Goal: Feedback & Contribution: Submit feedback/report problem

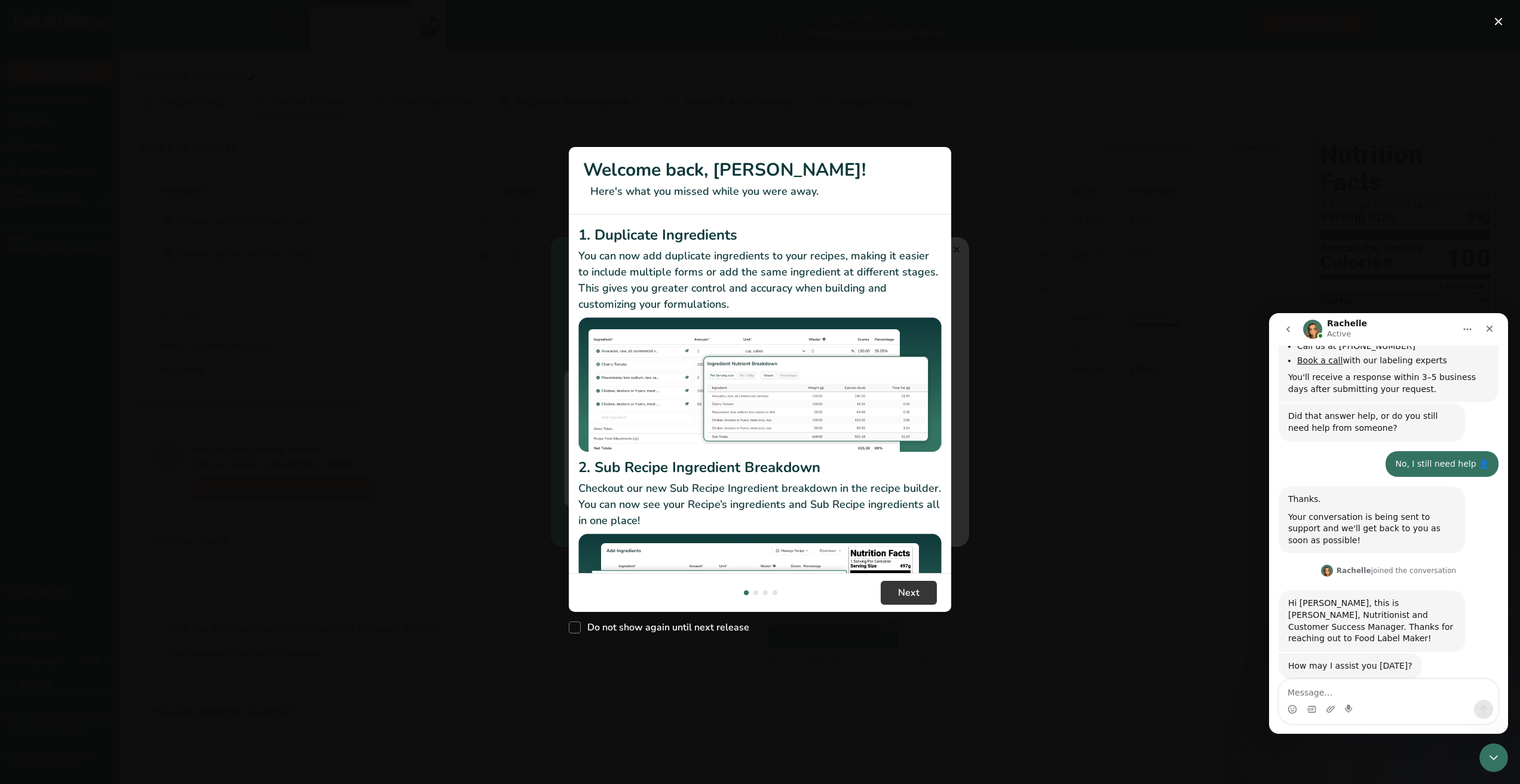
scroll to position [592, 0]
click at [923, 598] on button "Next" at bounding box center [909, 592] width 57 height 24
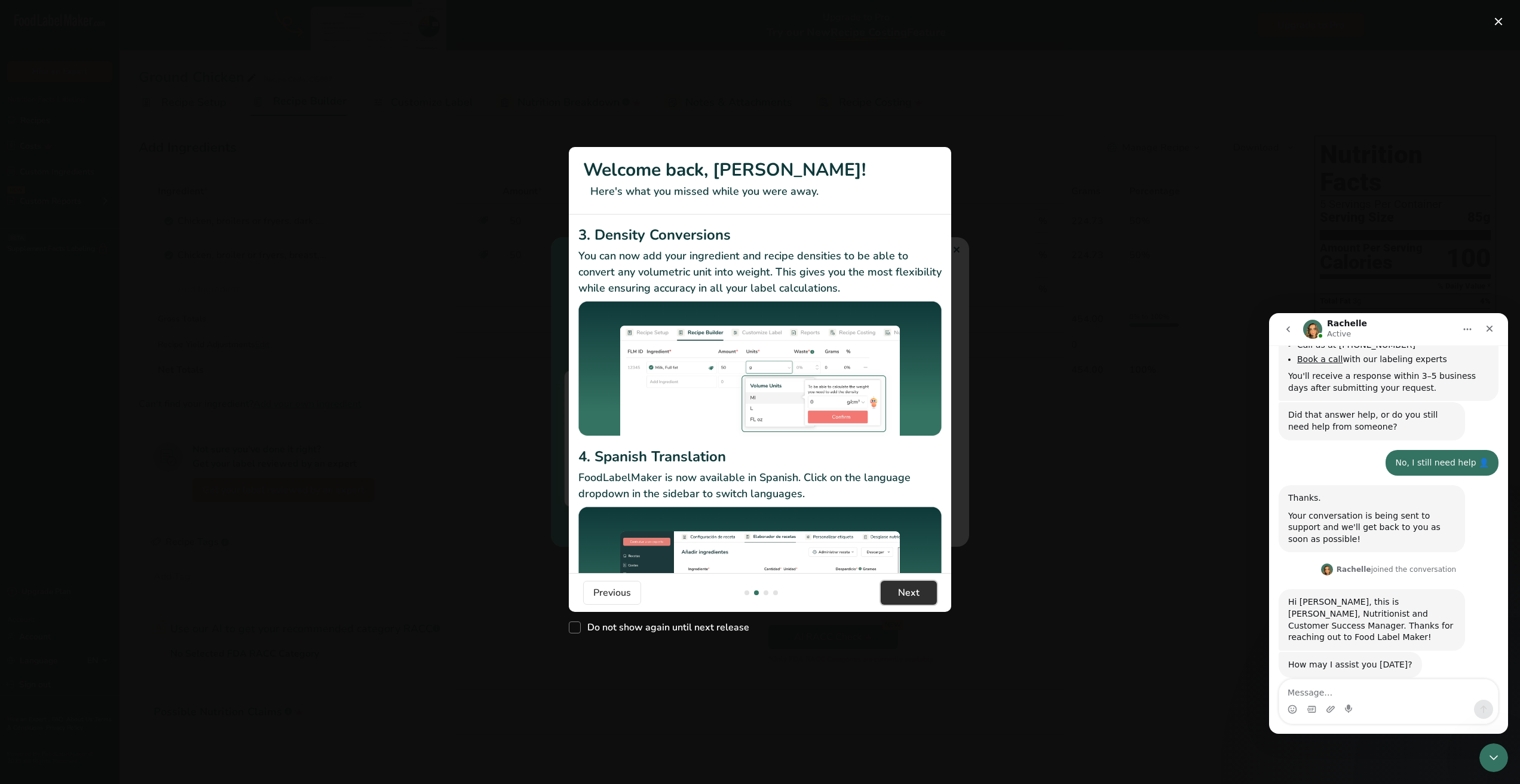
click at [923, 598] on button "Next" at bounding box center [909, 592] width 57 height 24
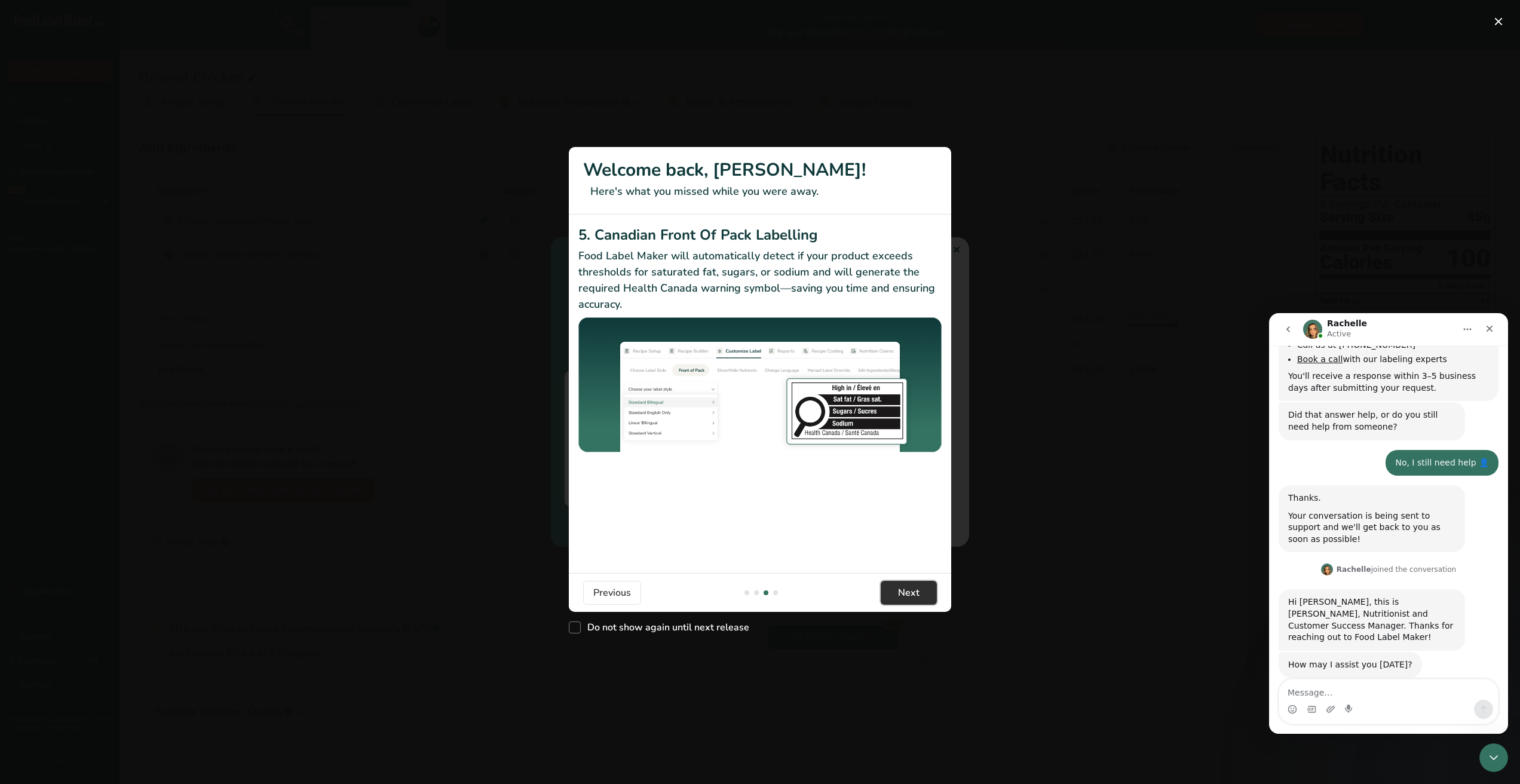
click at [909, 598] on span "Next" at bounding box center [909, 592] width 21 height 14
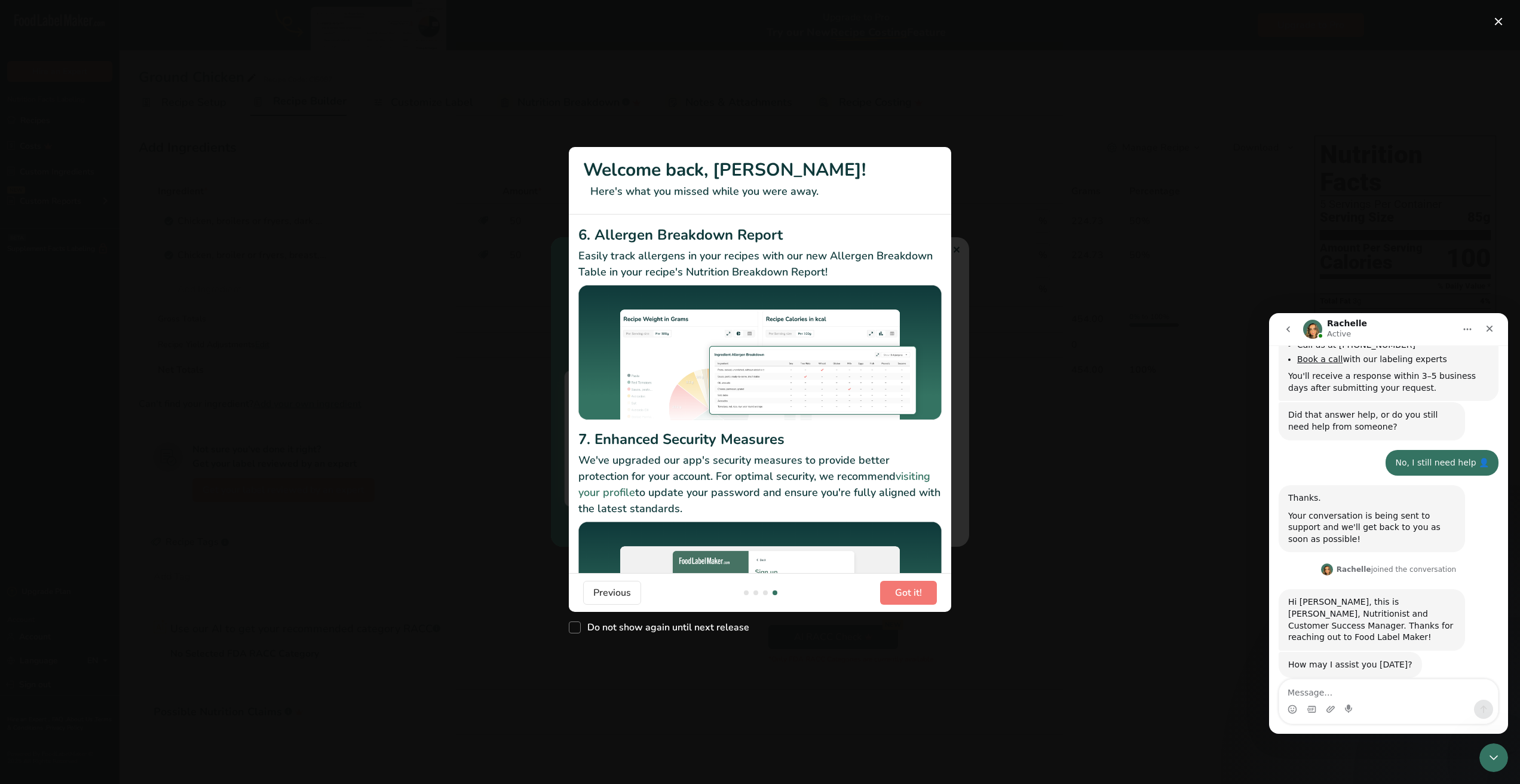
click at [1041, 569] on div "New Features" at bounding box center [760, 392] width 1520 height 784
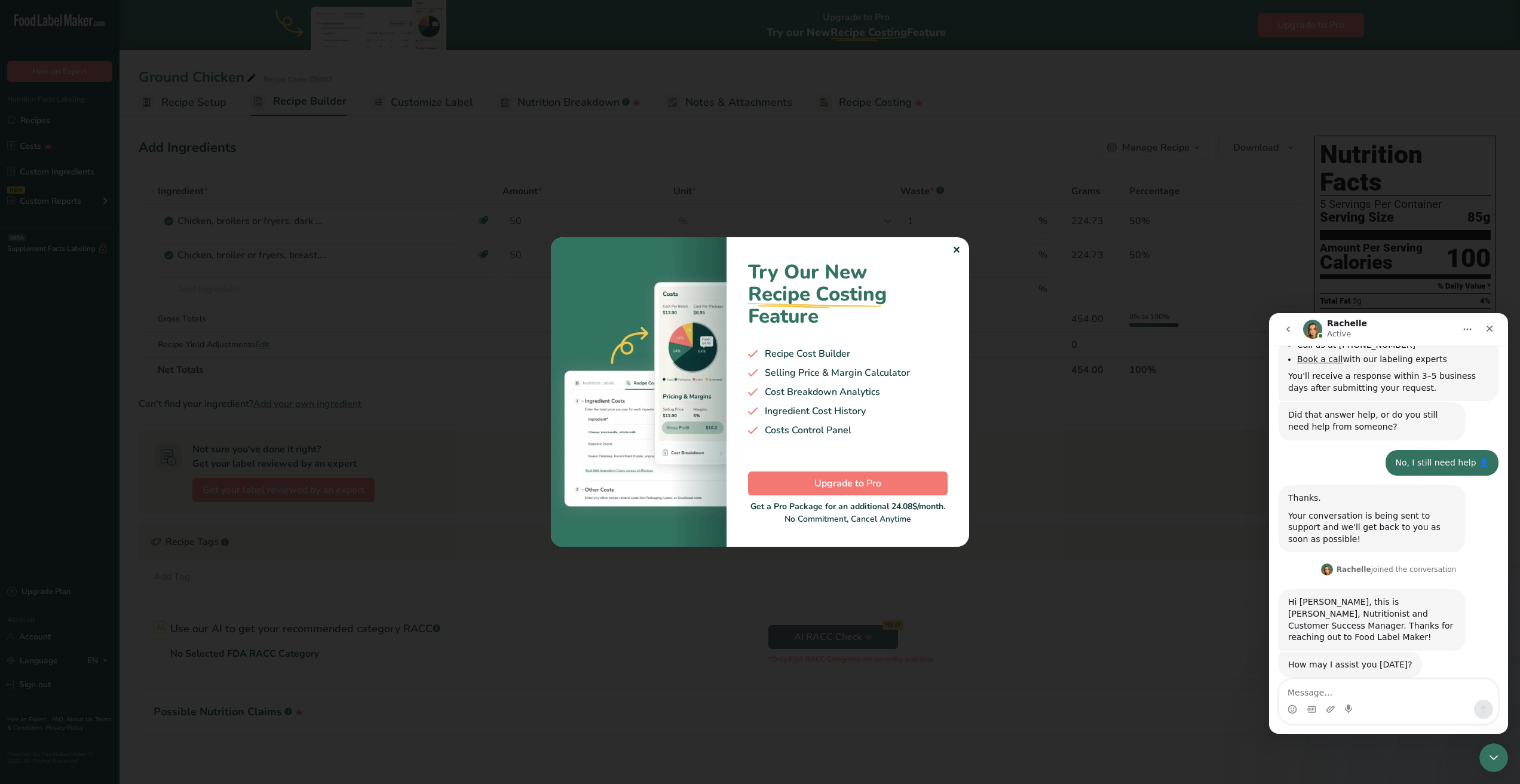
click at [951, 250] on div "Try Our New Recipe Costing .a-29{fill:none;stroke-linecap:round;stroke-width:3p…" at bounding box center [848, 392] width 242 height 310
click at [955, 249] on div "✕" at bounding box center [956, 250] width 8 height 14
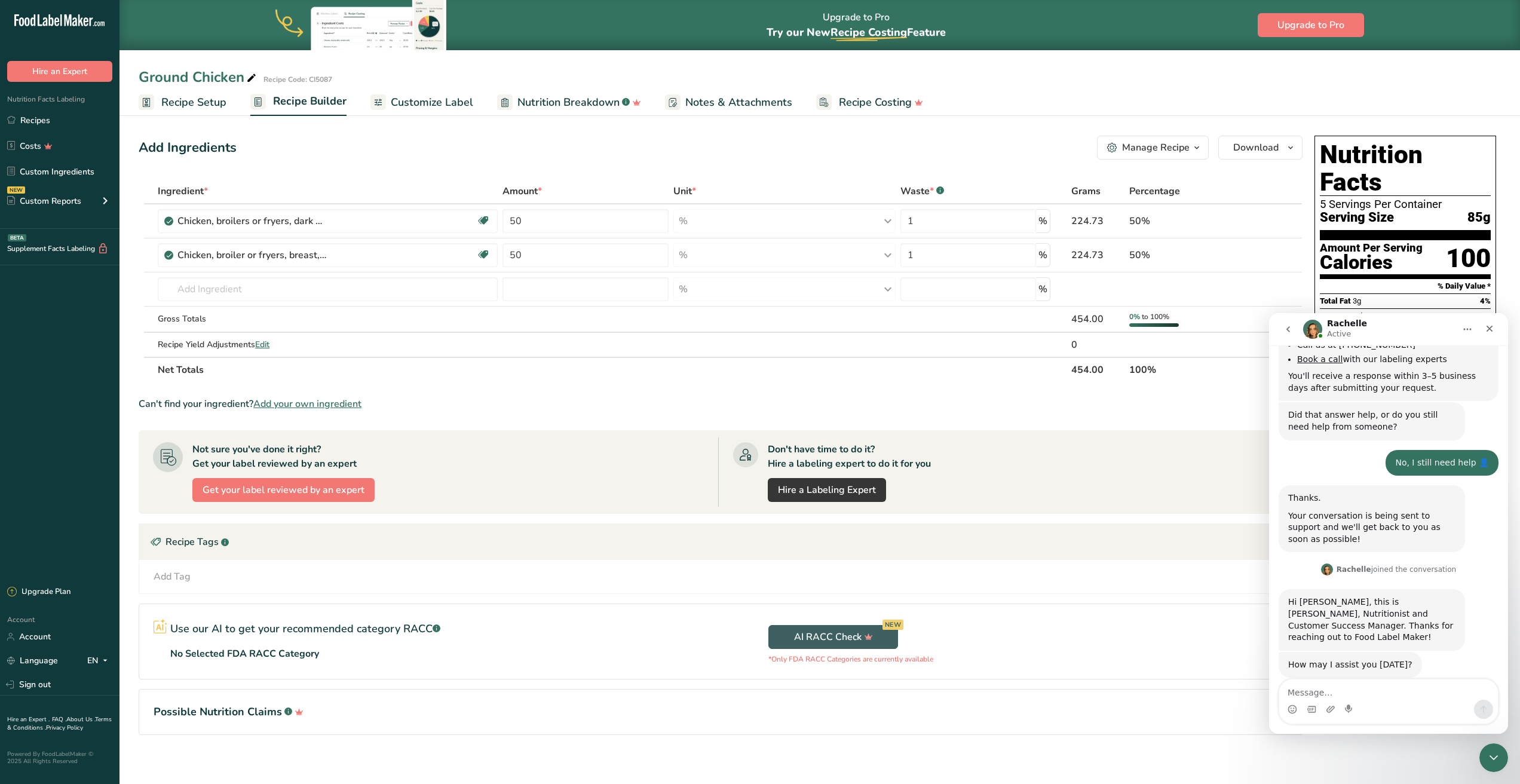
click at [1363, 733] on div "Intercom messenger" at bounding box center [1388, 706] width 239 height 55
click at [1366, 694] on textarea "Message…" at bounding box center [1388, 689] width 219 height 20
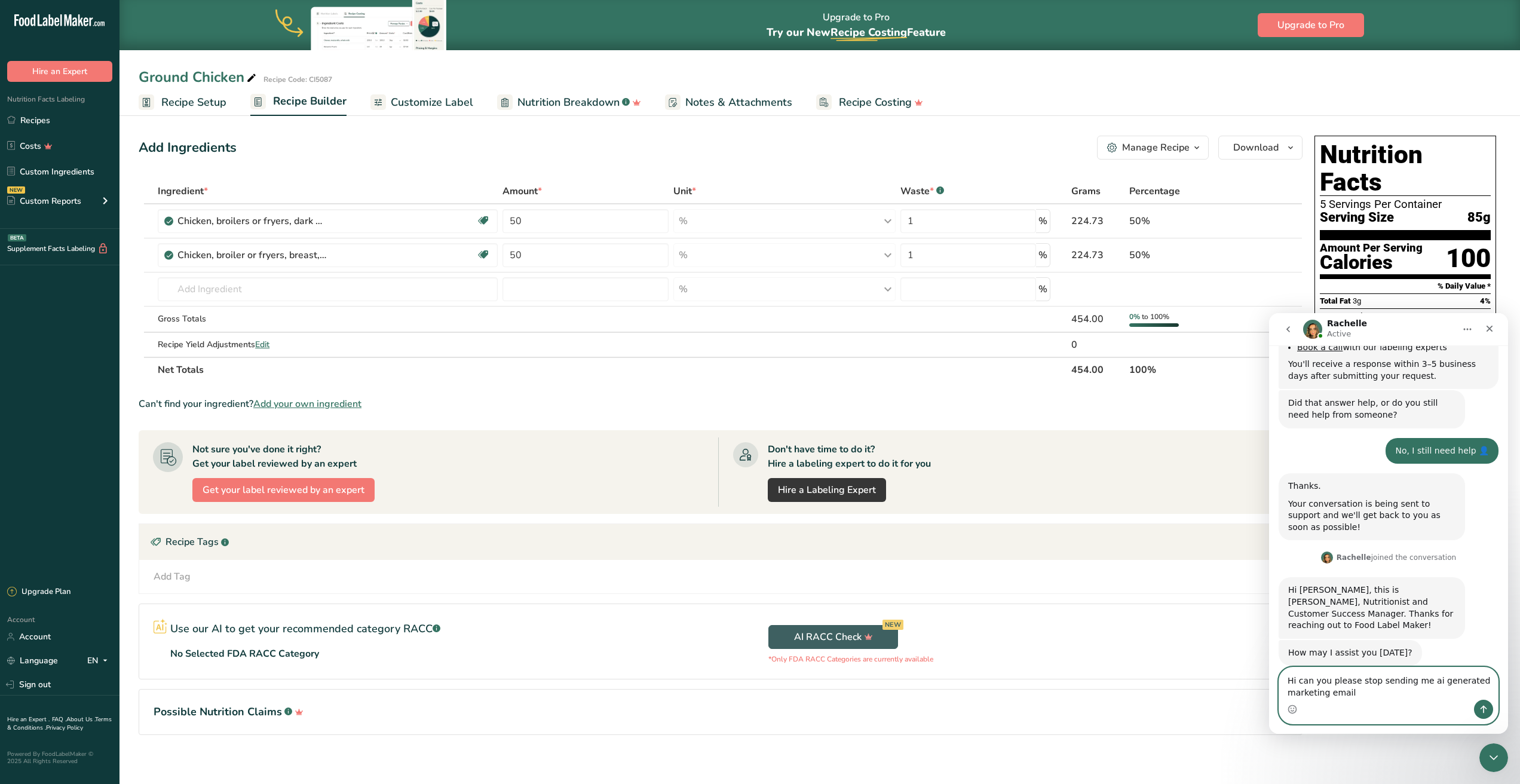
type textarea "Hi can you please stop sending me ai generated marketing emails"
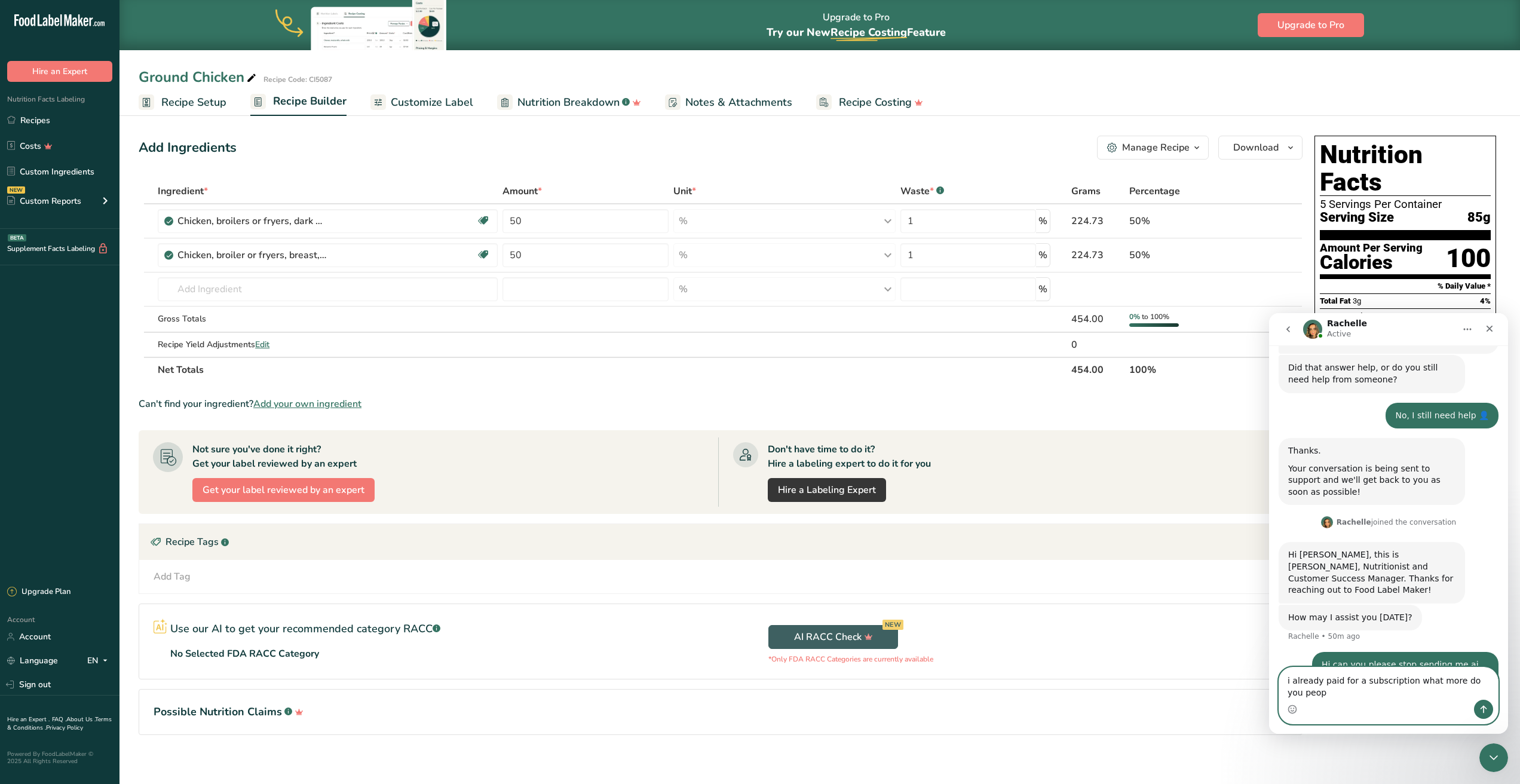
scroll to position [651, 0]
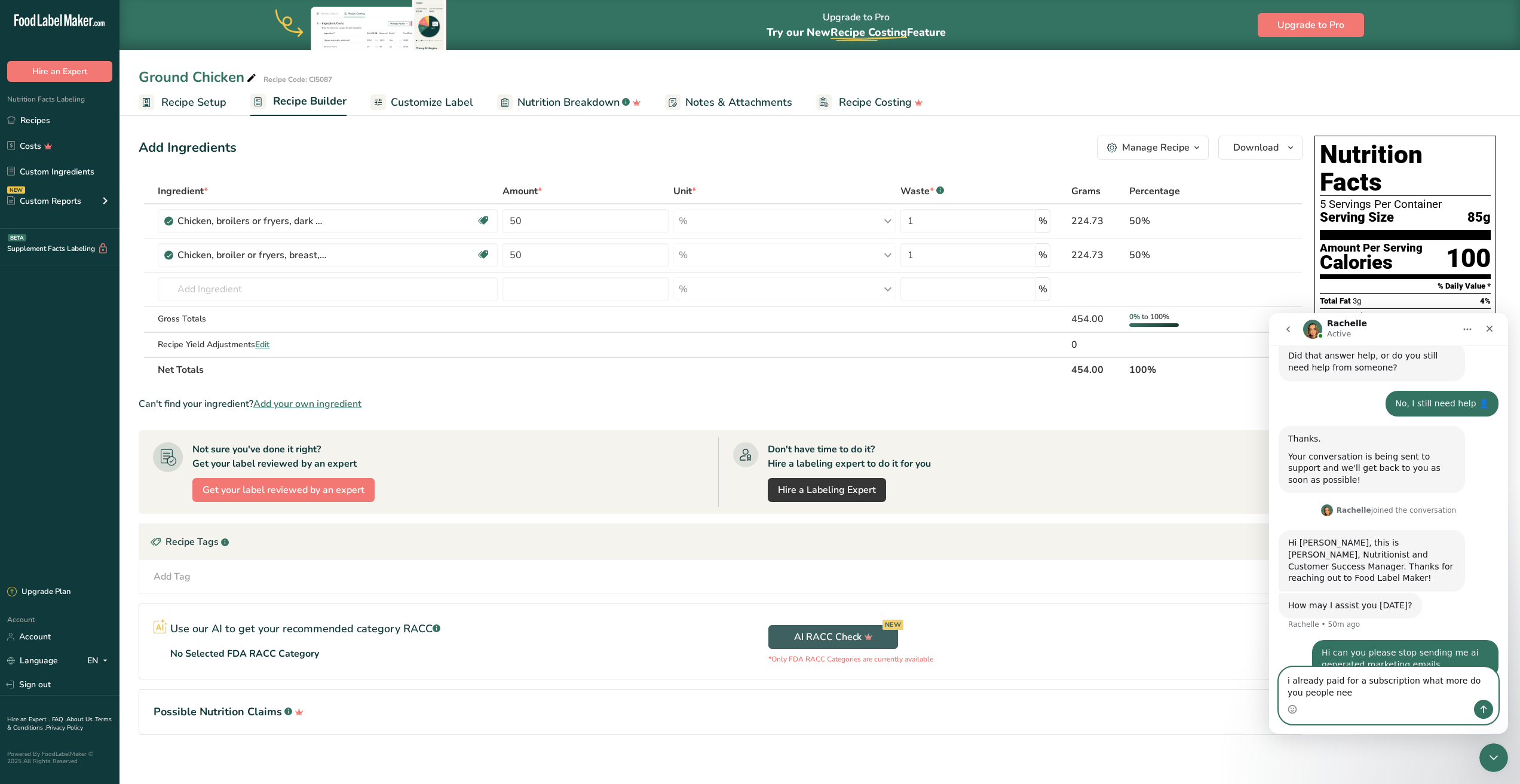
type textarea "i already paid for a subscription what more do you people need"
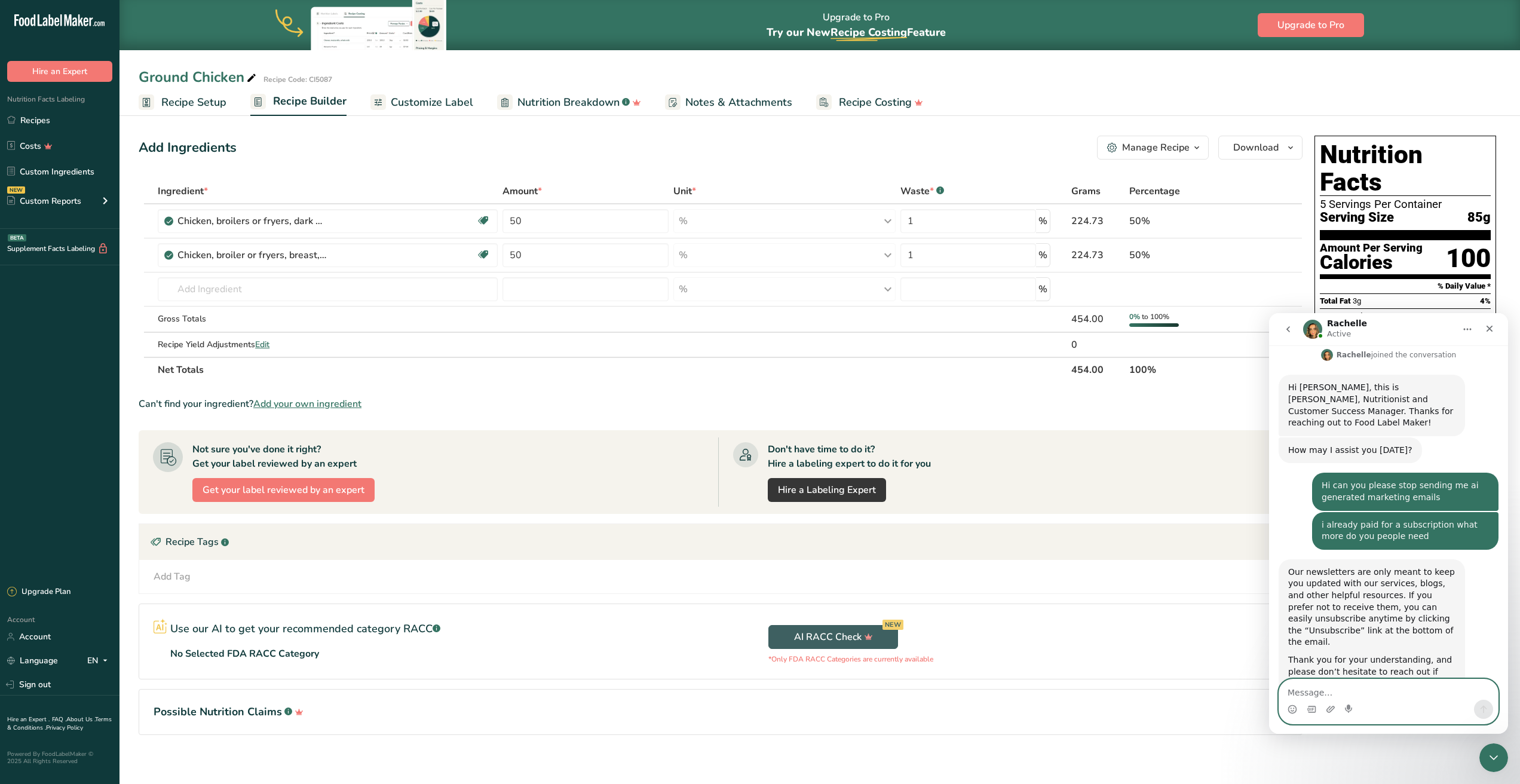
scroll to position [813, 0]
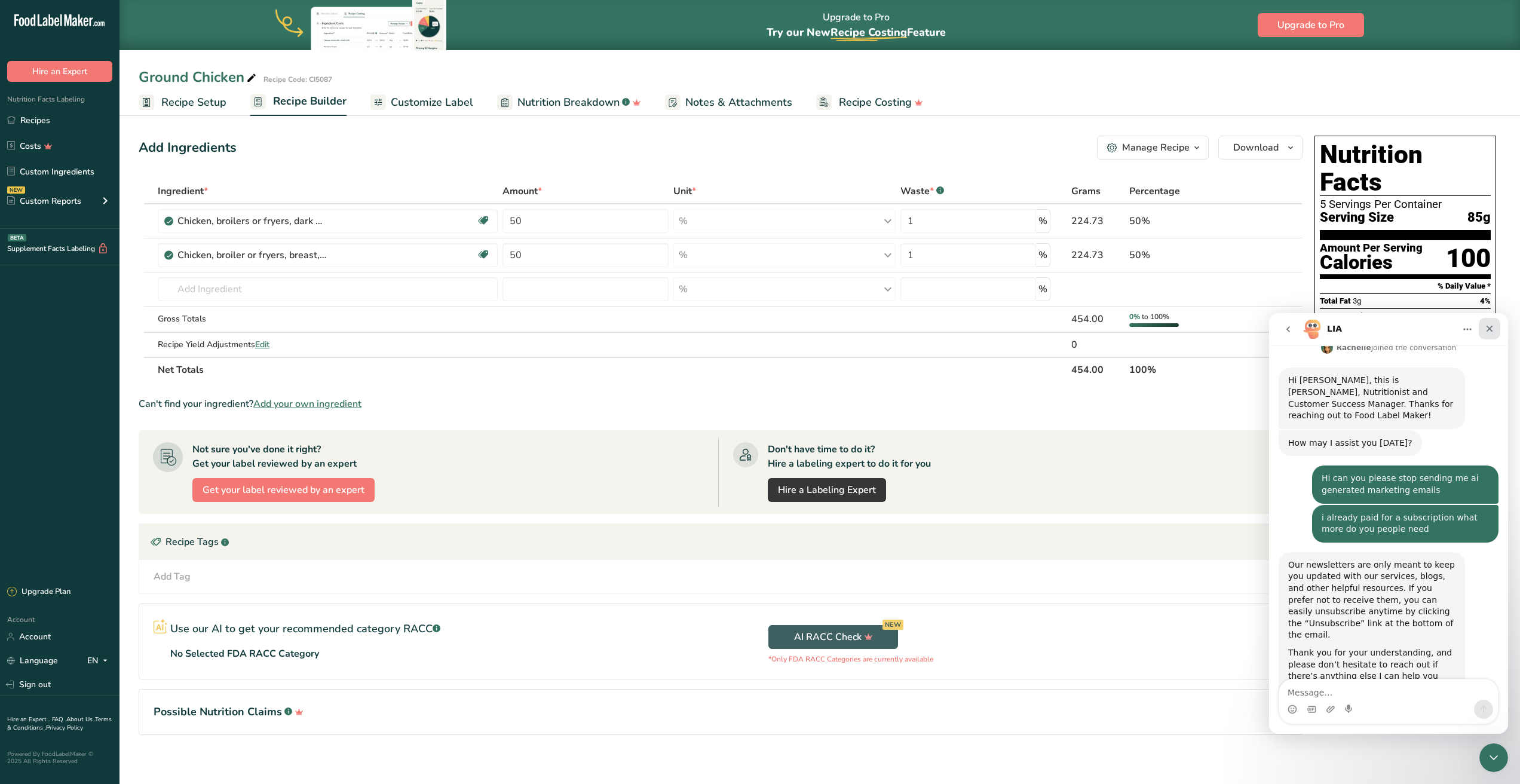
click at [1490, 330] on icon "Close" at bounding box center [1490, 329] width 7 height 7
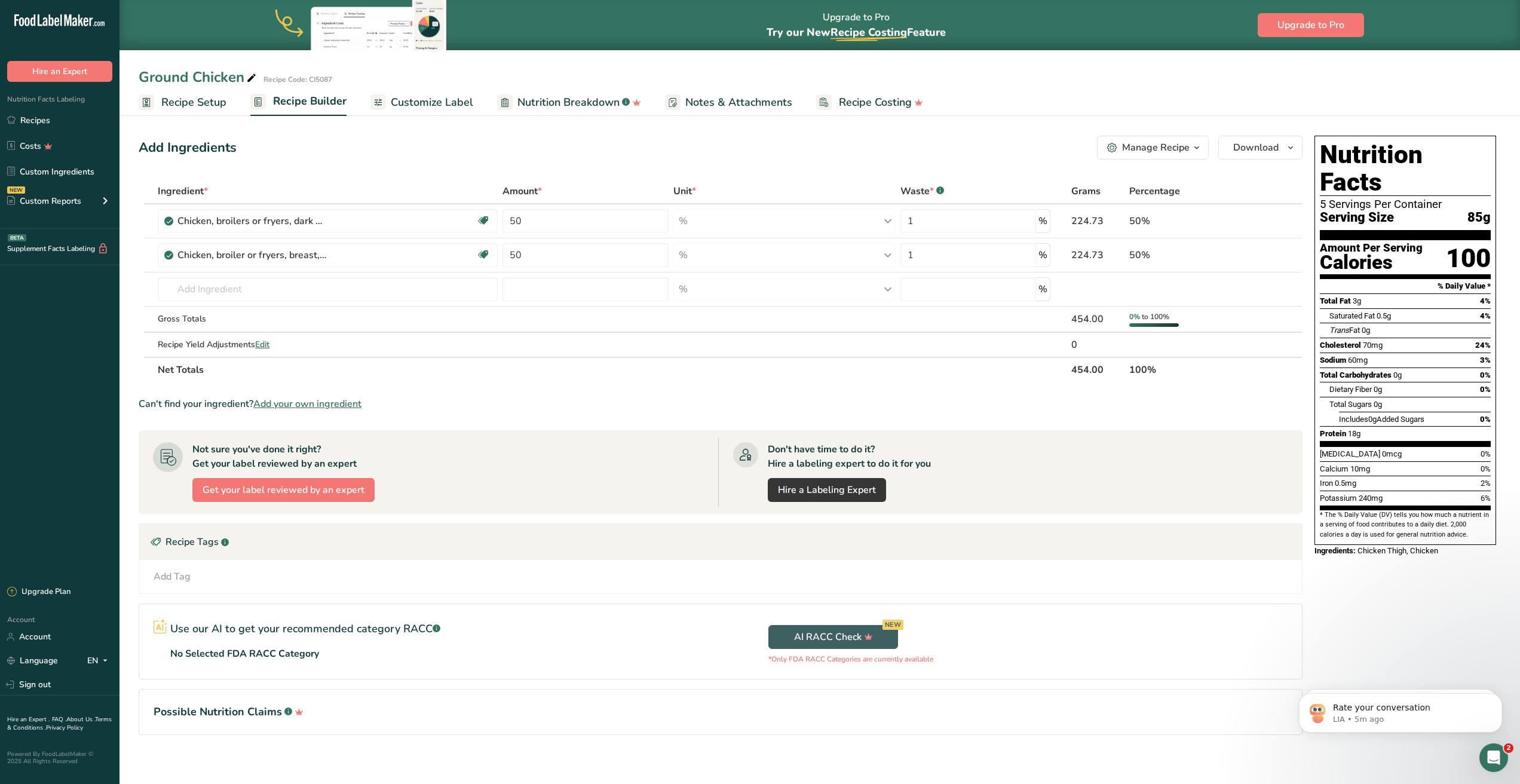
scroll to position [838, 0]
